Goal: Find specific page/section: Find specific page/section

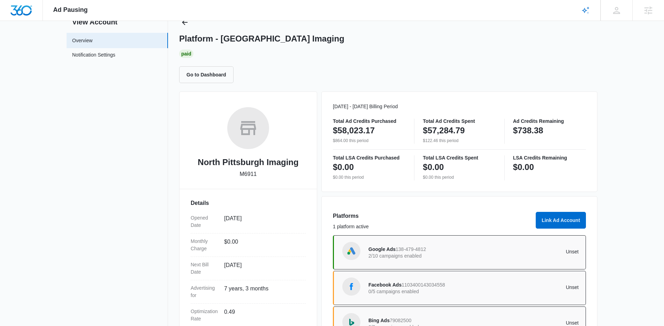
scroll to position [17, 0]
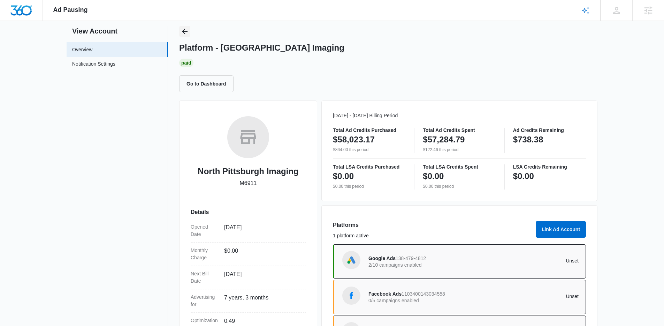
drag, startPoint x: 185, startPoint y: 33, endPoint x: 299, endPoint y: 36, distance: 114.1
click at [185, 33] on icon "Back" at bounding box center [185, 31] width 8 height 8
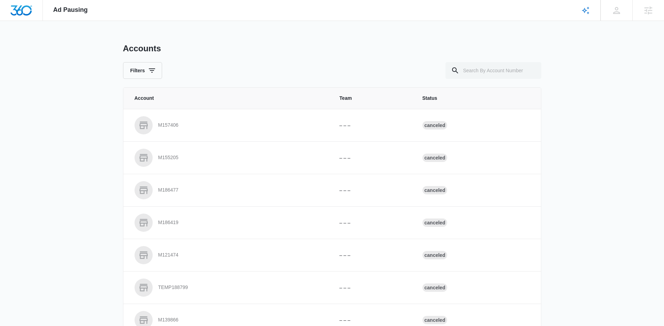
drag, startPoint x: 502, startPoint y: 50, endPoint x: 503, endPoint y: 53, distance: 3.6
click at [503, 53] on div "Accounts" at bounding box center [332, 48] width 419 height 10
click at [482, 66] on input "text" at bounding box center [494, 70] width 96 height 17
paste input "M26741"
type input "M26741"
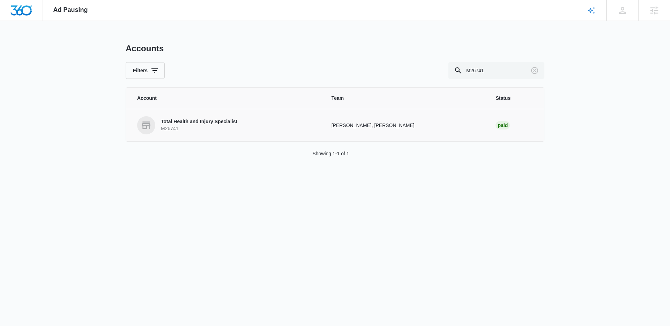
click at [156, 133] on link "Total Health and Injury Specialist M26741" at bounding box center [226, 125] width 178 height 18
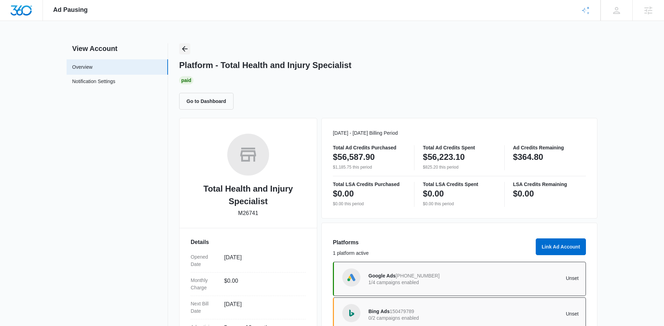
click at [190, 51] on button "Back" at bounding box center [184, 48] width 11 height 11
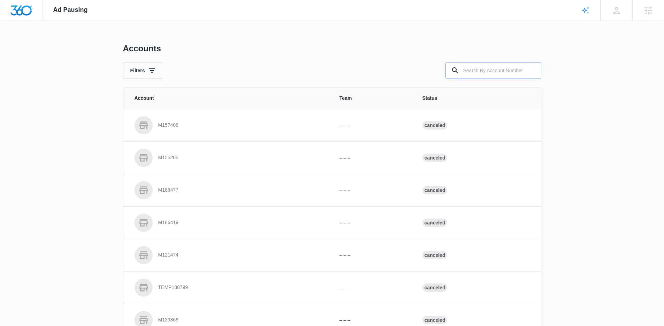
drag, startPoint x: 483, startPoint y: 71, endPoint x: 459, endPoint y: 69, distance: 23.8
click at [480, 70] on input "text" at bounding box center [494, 70] width 96 height 17
paste input "M31074"
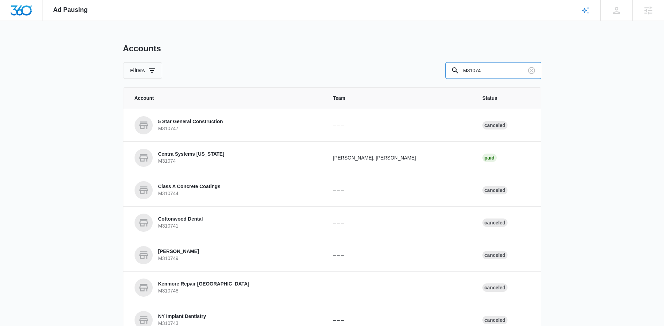
drag, startPoint x: 368, startPoint y: 65, endPoint x: 349, endPoint y: 62, distance: 18.9
click at [358, 65] on div "Filters M31074" at bounding box center [332, 70] width 419 height 17
paste input "8928"
type input "M8928"
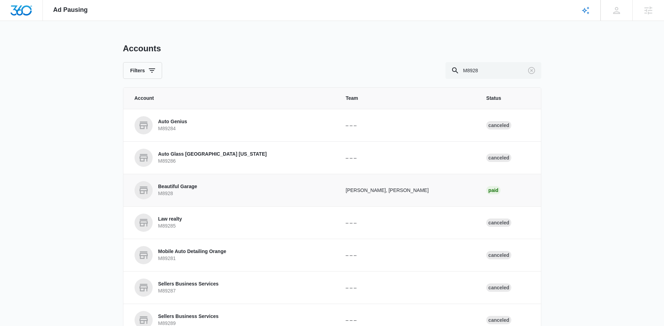
click at [185, 188] on p "Beautiful Garage" at bounding box center [177, 186] width 39 height 7
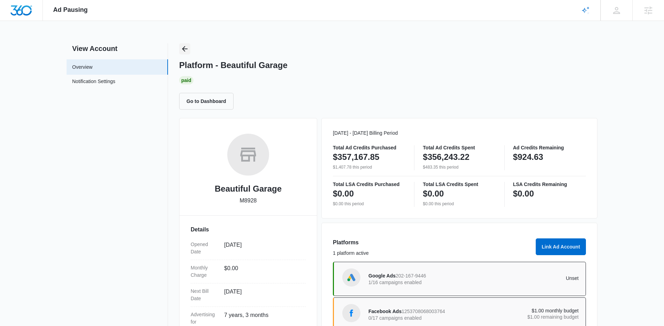
click at [186, 47] on icon "Back" at bounding box center [185, 49] width 8 height 8
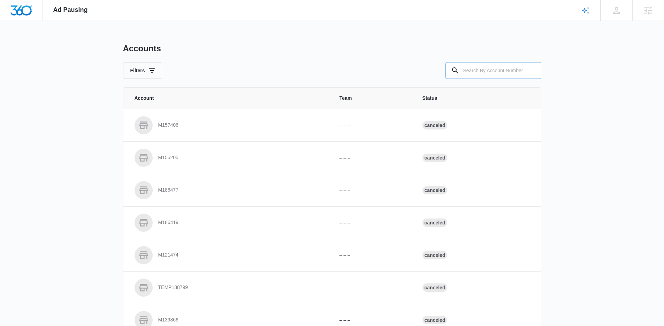
drag, startPoint x: 498, startPoint y: 68, endPoint x: 494, endPoint y: 66, distance: 5.0
click at [498, 68] on input "text" at bounding box center [494, 70] width 96 height 17
paste input "C1651"
type input "C1651"
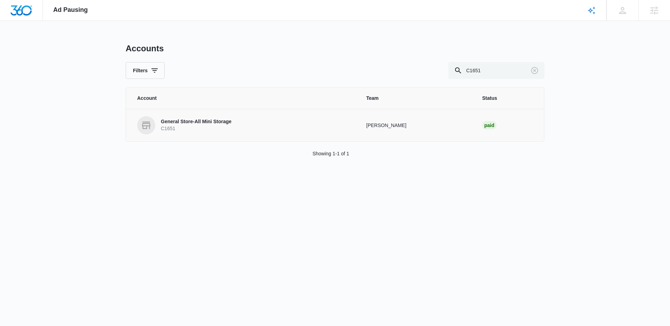
click at [193, 124] on p "General Store-All Mini Storage" at bounding box center [196, 121] width 70 height 7
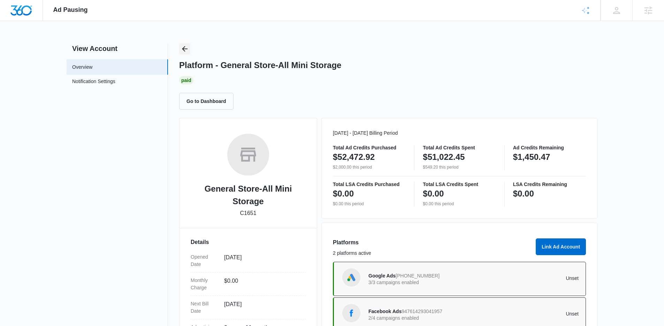
click at [186, 50] on icon "Back" at bounding box center [185, 49] width 8 height 8
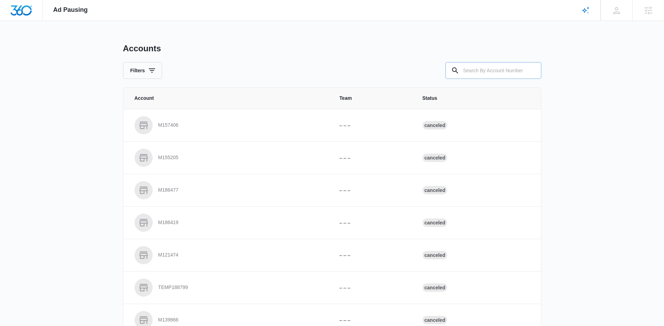
drag, startPoint x: 506, startPoint y: 80, endPoint x: 489, endPoint y: 78, distance: 16.8
click at [498, 79] on div "Accounts Filters Account Team Status M157406 – – – Canceled M155205 – – – Cance…" at bounding box center [332, 257] width 419 height 429
drag, startPoint x: 484, startPoint y: 76, endPoint x: 483, endPoint y: 72, distance: 4.3
click at [484, 73] on input "text" at bounding box center [494, 70] width 96 height 17
paste input "M328436"
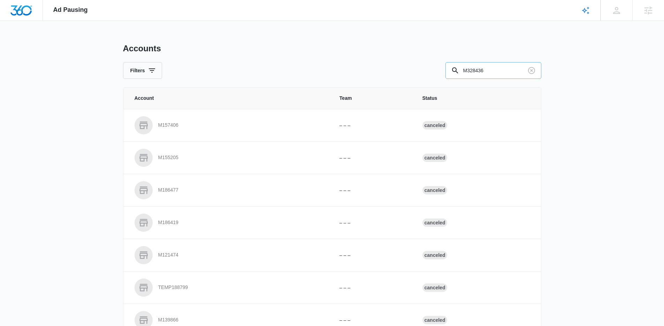
type input "M328436"
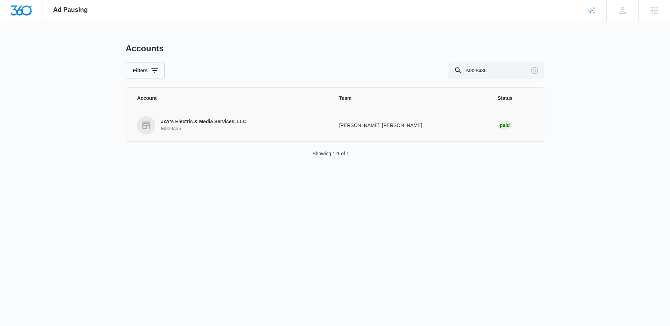
click at [188, 117] on link "JAY's Electric & Media Services, LLC M328436" at bounding box center [229, 125] width 185 height 18
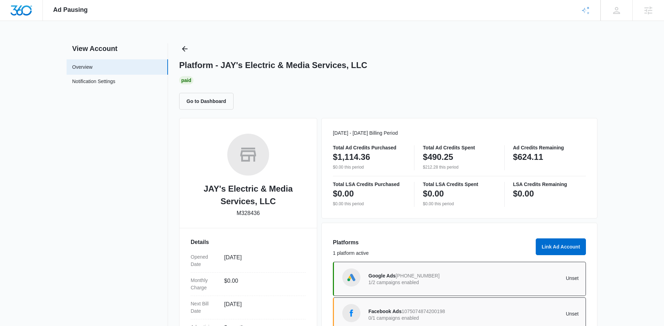
drag, startPoint x: 179, startPoint y: 48, endPoint x: 352, endPoint y: 59, distance: 173.3
click at [179, 48] on div "View Account Overview Notification Settings 0 Platform - [PERSON_NAME]'s Electr…" at bounding box center [332, 233] width 531 height 381
click at [181, 49] on icon "Back" at bounding box center [185, 49] width 8 height 8
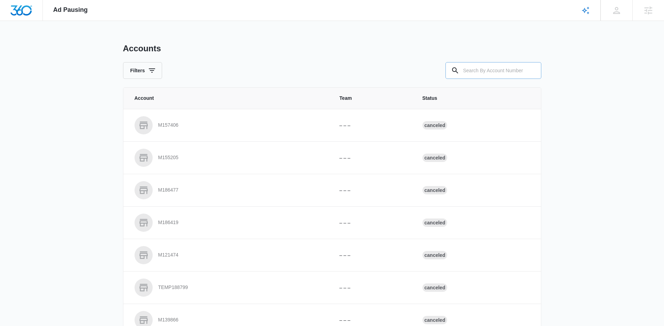
click at [494, 69] on input "text" at bounding box center [494, 70] width 96 height 17
paste input "M12427"
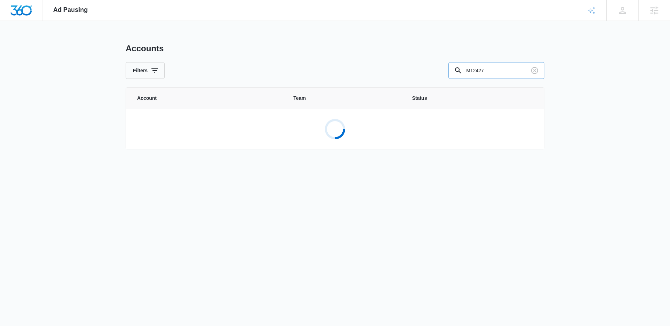
type input "M12427"
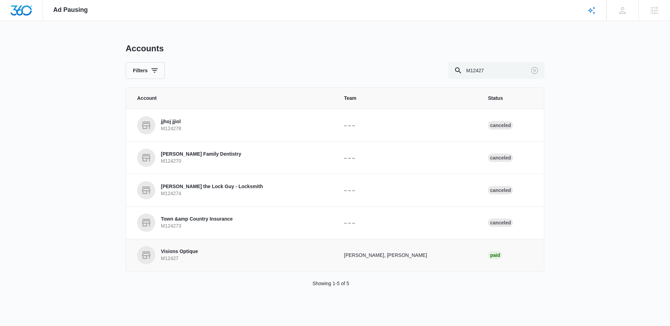
click at [186, 249] on p "Visions Optique" at bounding box center [179, 251] width 37 height 7
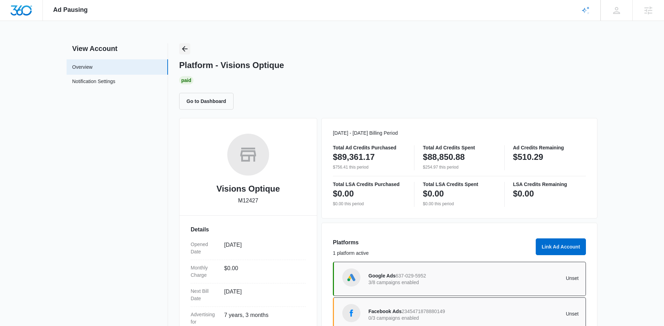
click at [183, 50] on icon "Back" at bounding box center [185, 49] width 6 height 6
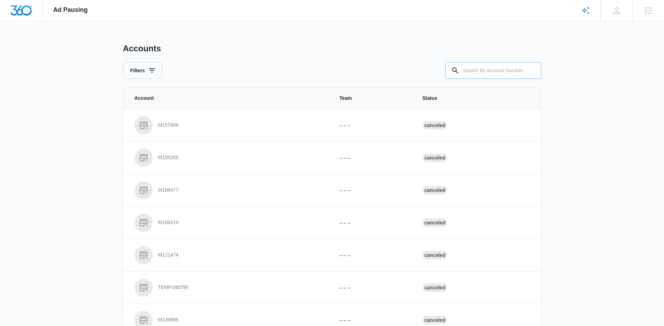
click at [480, 78] on input "text" at bounding box center [494, 70] width 96 height 17
paste input "M28429"
type input "M28429"
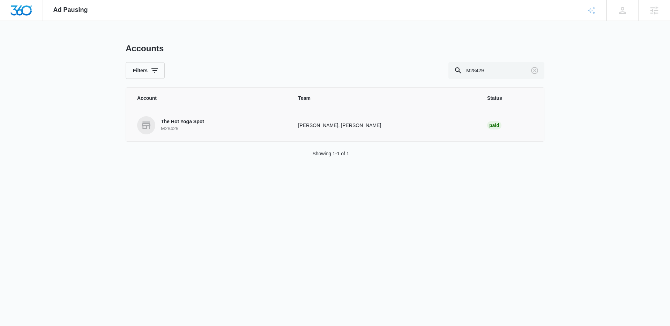
click at [171, 126] on p "M28429" at bounding box center [182, 128] width 43 height 7
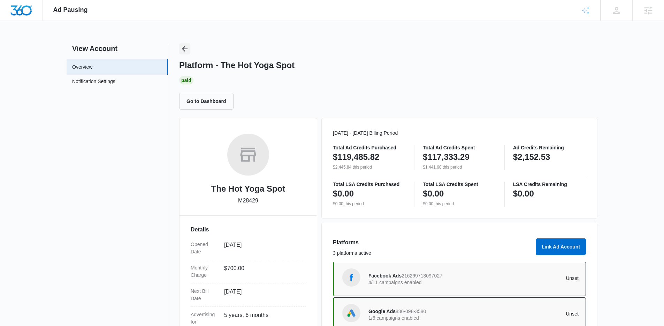
click at [187, 48] on icon "Back" at bounding box center [185, 49] width 8 height 8
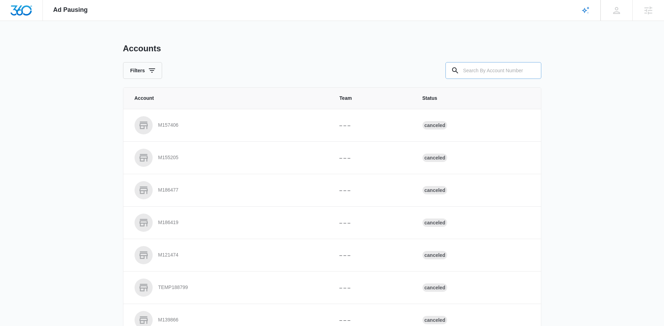
click at [495, 71] on input "text" at bounding box center [494, 70] width 96 height 17
paste input "M320146"
type input "M320146"
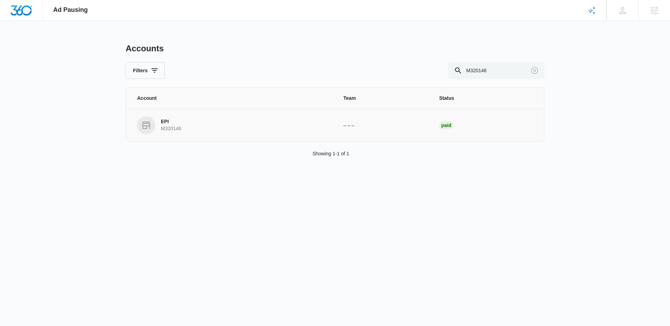
click at [180, 123] on p "EPI" at bounding box center [171, 121] width 20 height 7
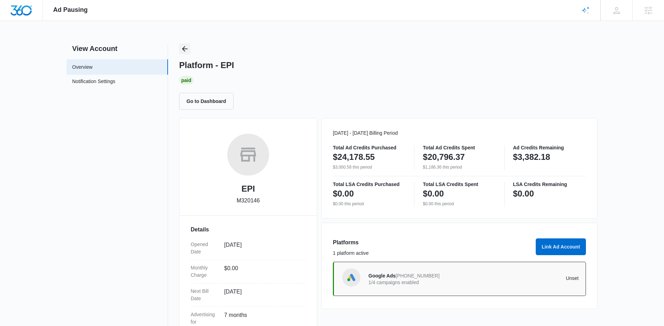
click at [181, 44] on button "Back" at bounding box center [184, 48] width 11 height 11
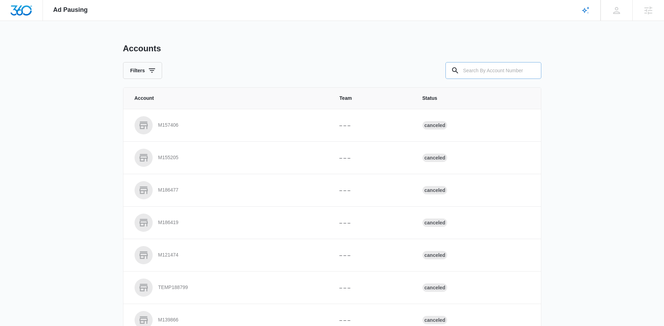
click at [484, 68] on input "text" at bounding box center [494, 70] width 96 height 17
paste input "M24135"
type input "M24135"
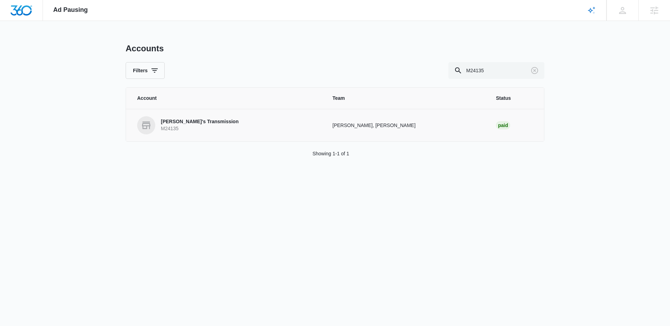
click at [187, 122] on p "[PERSON_NAME]'s Transmission" at bounding box center [200, 121] width 78 height 7
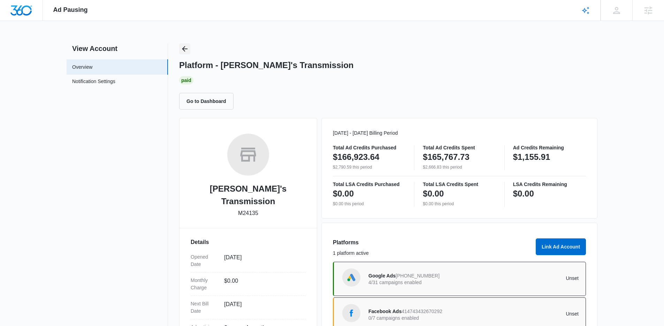
click at [187, 52] on icon "Back" at bounding box center [185, 49] width 8 height 8
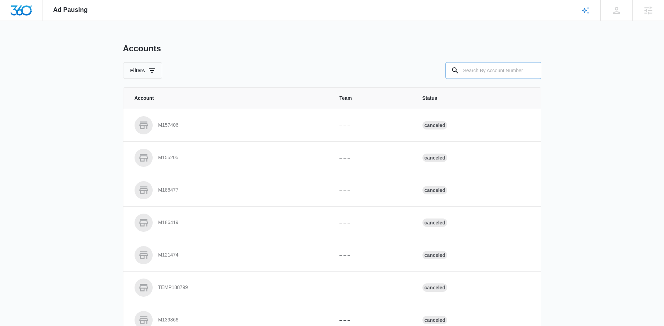
click at [495, 73] on input "text" at bounding box center [494, 70] width 96 height 17
paste input "M38179"
type input "M38179"
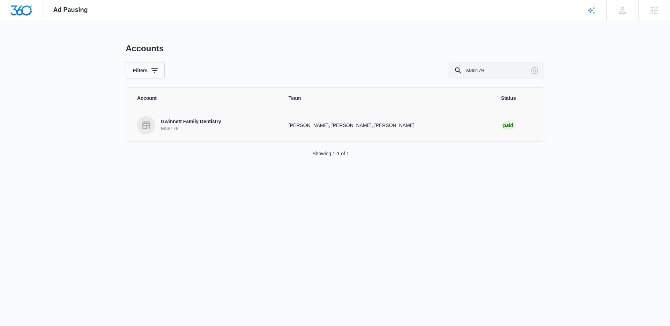
click at [188, 122] on p "Gwinnett Family Dentistry" at bounding box center [191, 121] width 60 height 7
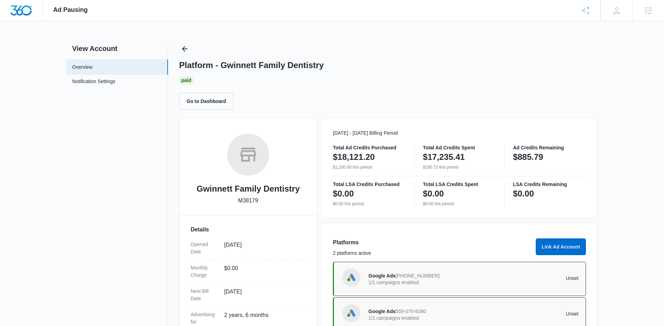
click at [186, 55] on div "Platform - Gwinnett Family Dentistry Paid Go to Dashboard" at bounding box center [388, 76] width 419 height 66
click at [186, 47] on icon "Back" at bounding box center [185, 49] width 8 height 8
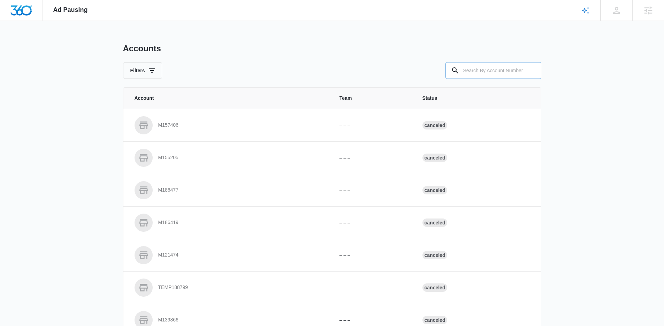
drag, startPoint x: 490, startPoint y: 61, endPoint x: 487, endPoint y: 68, distance: 7.2
click at [489, 65] on div "Accounts Filters" at bounding box center [332, 61] width 419 height 36
drag, startPoint x: 487, startPoint y: 68, endPoint x: 463, endPoint y: 68, distance: 23.7
click at [476, 68] on input "text" at bounding box center [494, 70] width 96 height 17
paste input "M318575"
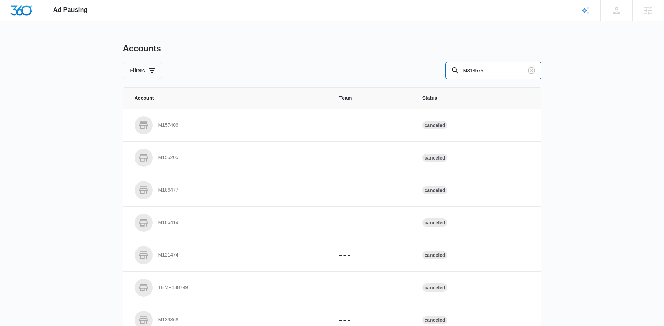
type input "M318575"
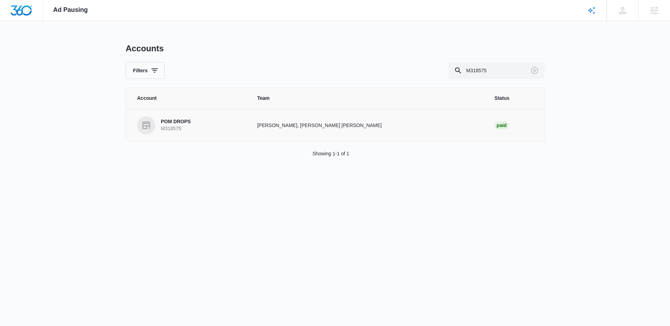
click at [173, 126] on p "M318575" at bounding box center [176, 128] width 30 height 7
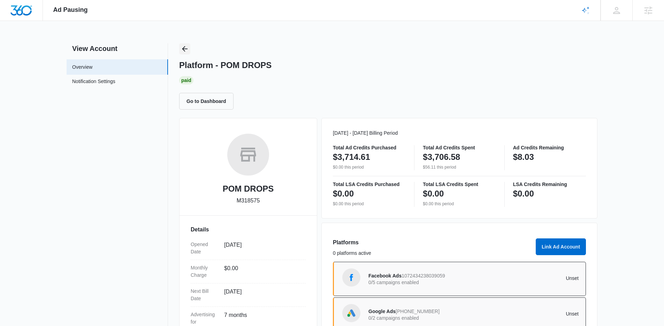
click at [189, 51] on button "Back" at bounding box center [184, 48] width 11 height 11
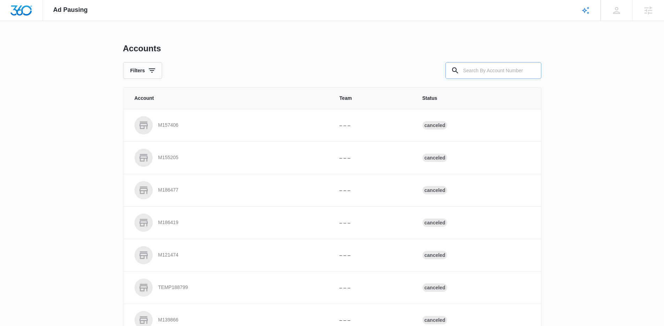
click at [492, 71] on input "text" at bounding box center [494, 70] width 96 height 17
paste input "M24655"
type input "M24655"
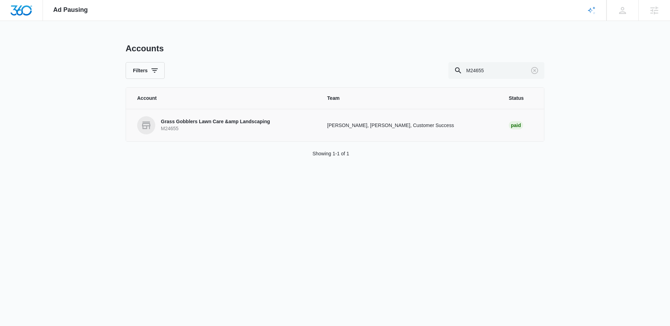
click at [170, 134] on link "Grass Gobblers Lawn Care &amp Landscaping M24655" at bounding box center [223, 125] width 173 height 18
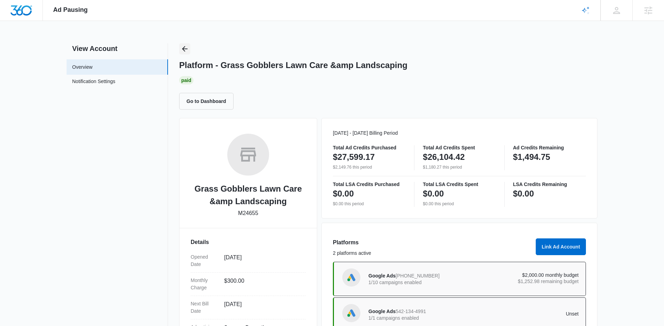
click at [184, 47] on icon "Back" at bounding box center [185, 49] width 6 height 6
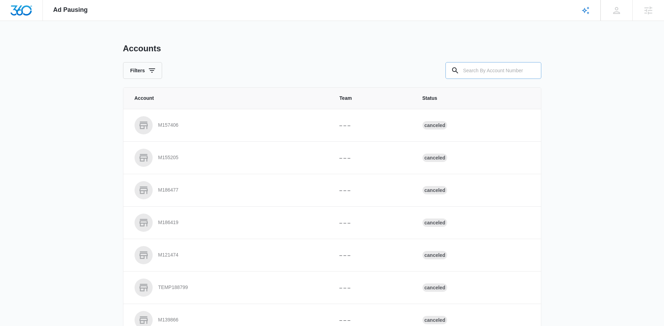
drag, startPoint x: 481, startPoint y: 71, endPoint x: 478, endPoint y: 69, distance: 4.0
click at [481, 70] on input "text" at bounding box center [494, 70] width 96 height 17
paste input "M184678"
type input "M184678"
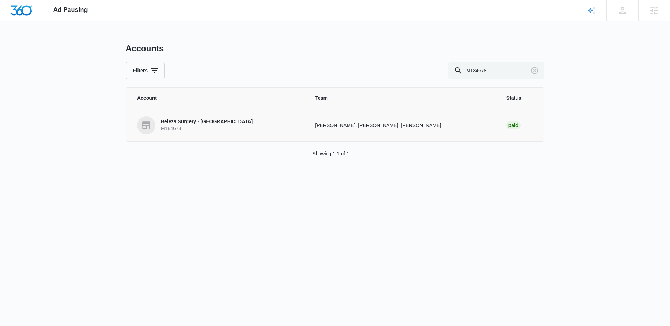
click at [211, 125] on p "Beleza Surgery - [GEOGRAPHIC_DATA]" at bounding box center [207, 121] width 92 height 7
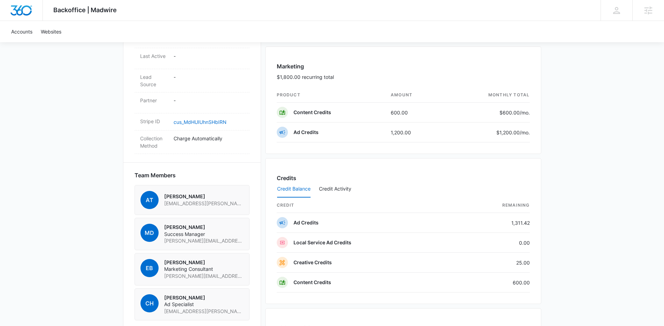
scroll to position [396, 0]
